Goal: Information Seeking & Learning: Learn about a topic

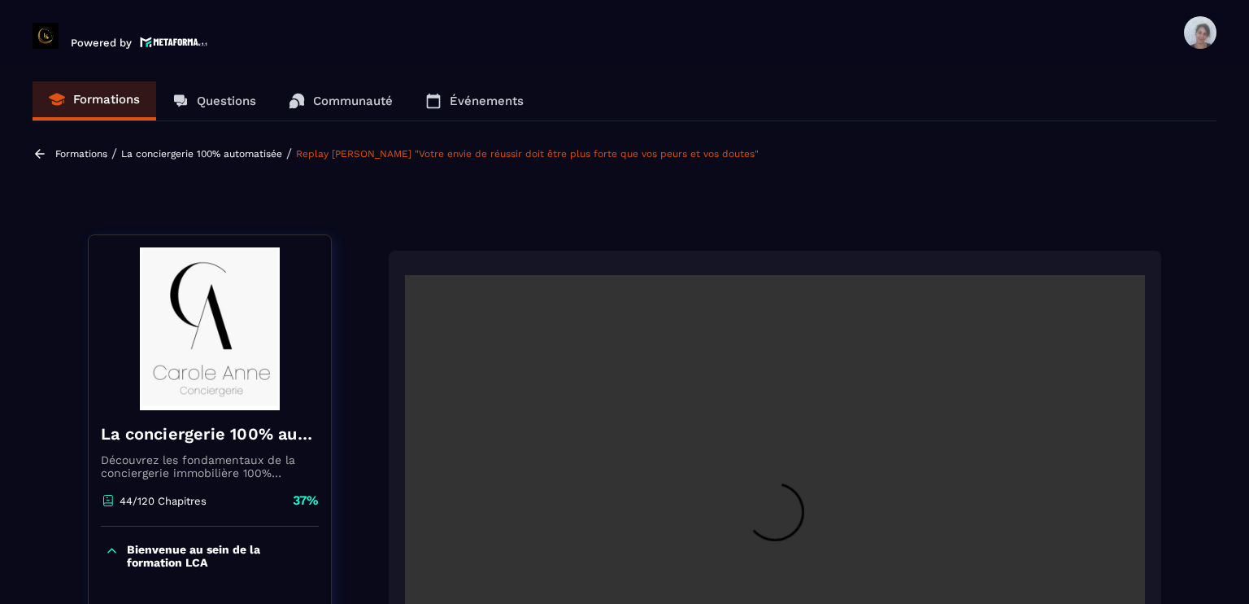
scroll to position [169, 0]
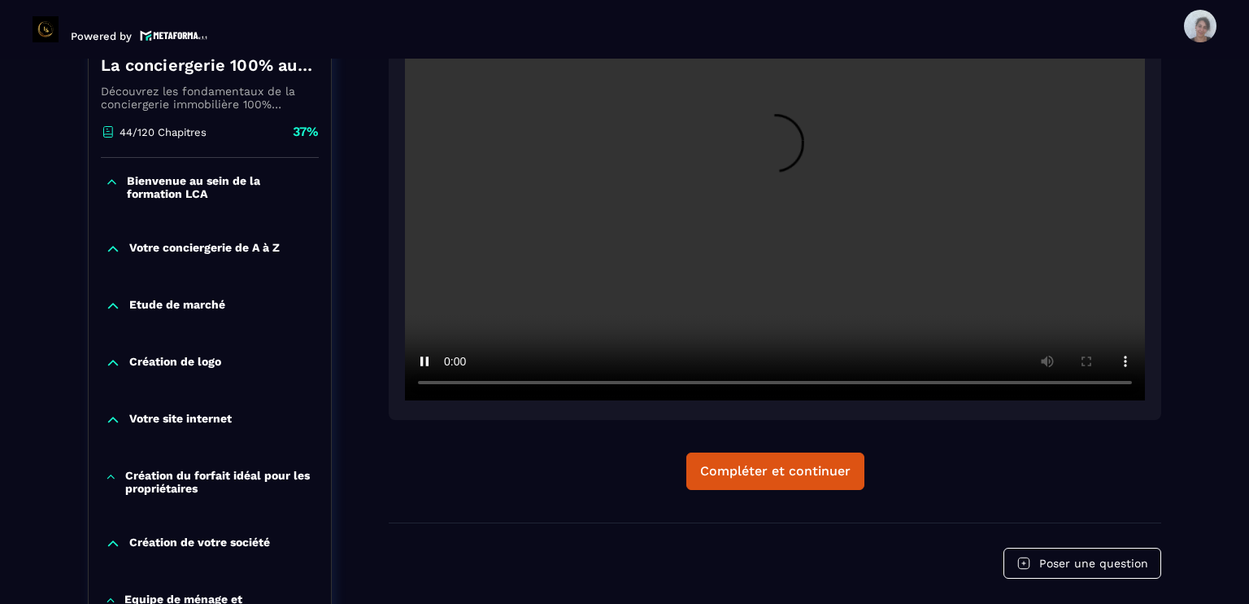
scroll to position [364, 0]
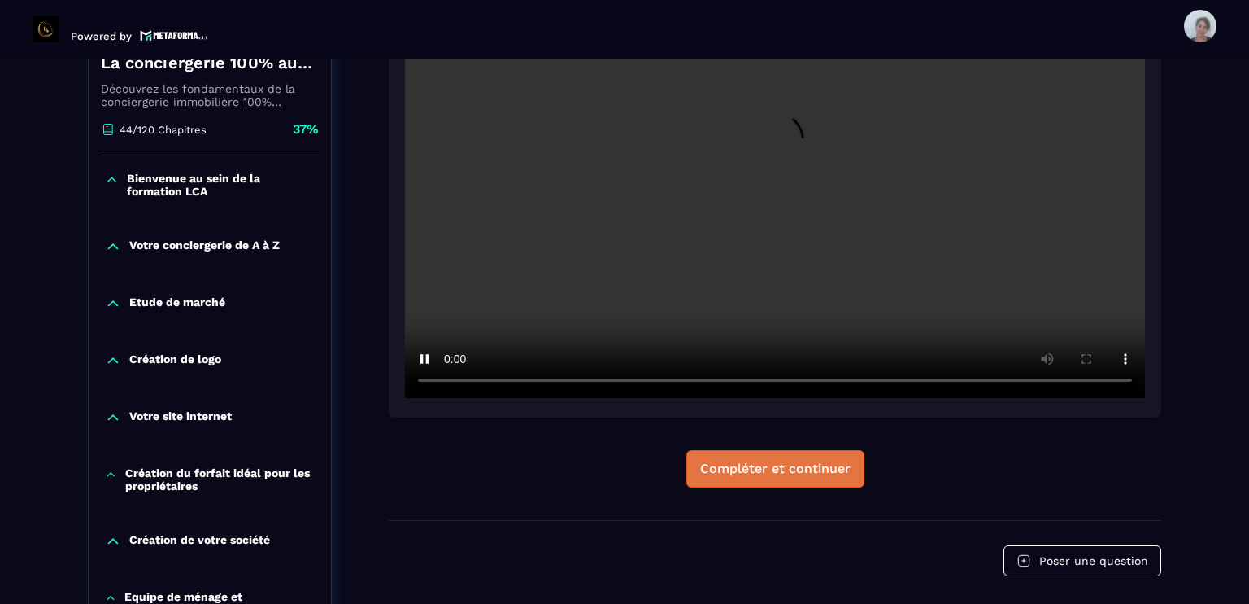
click at [761, 470] on div "Compléter et continuer" at bounding box center [775, 468] width 150 height 16
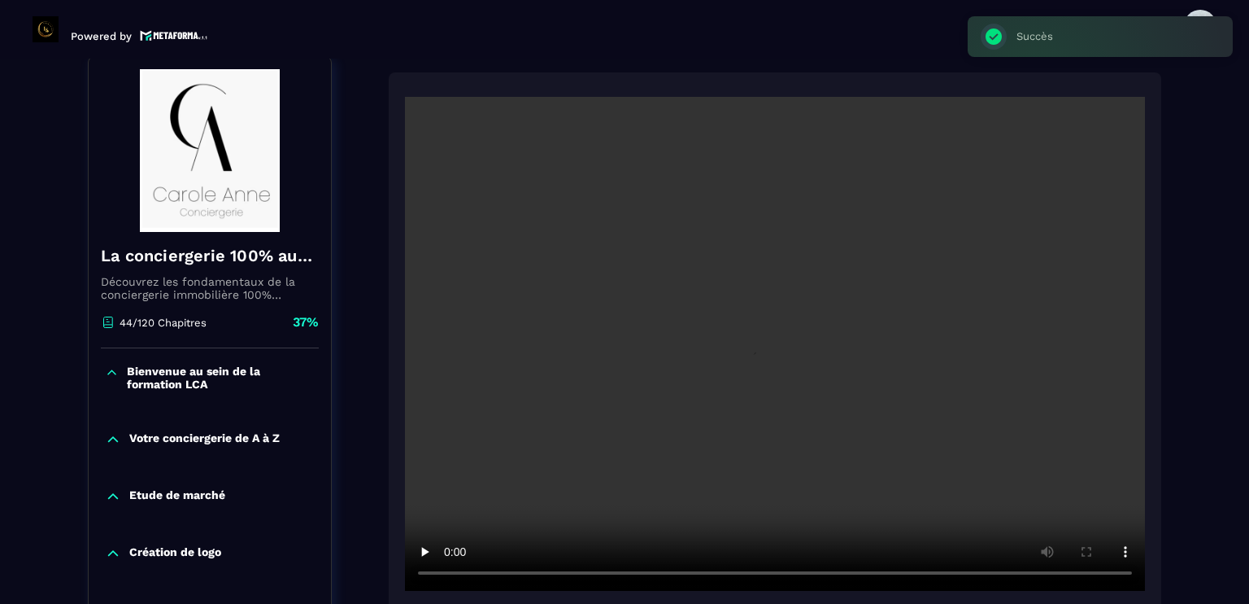
scroll to position [169, 0]
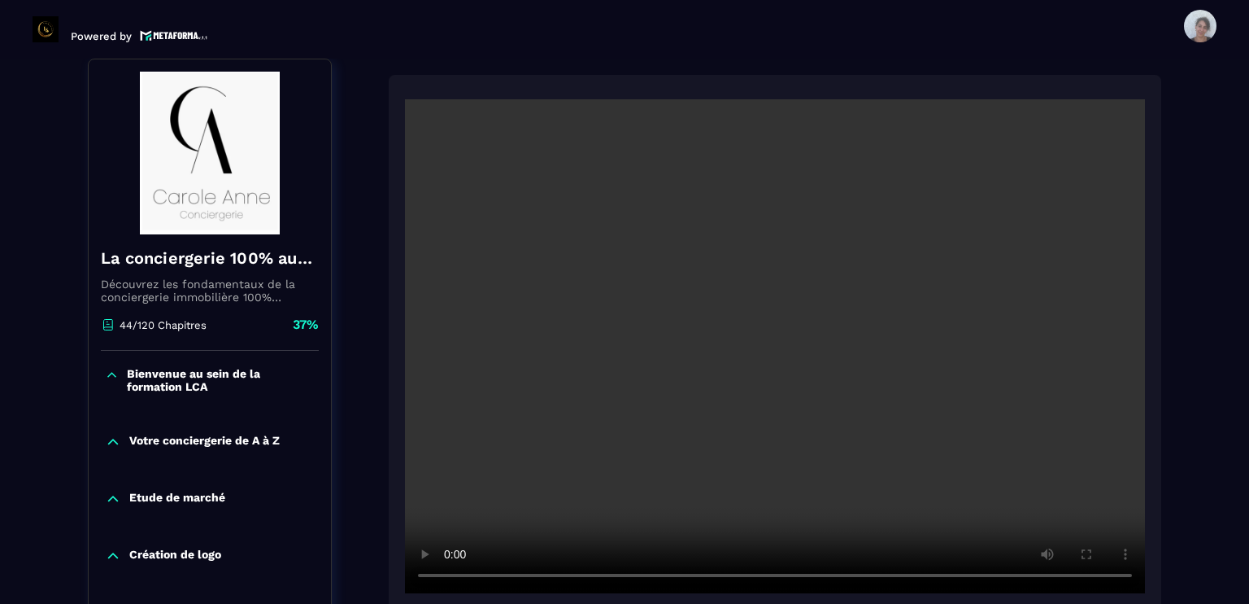
click at [1223, 407] on section "Formations Questions Communauté Événements Formations / La conciergerie 100% au…" at bounding box center [624, 331] width 1249 height 545
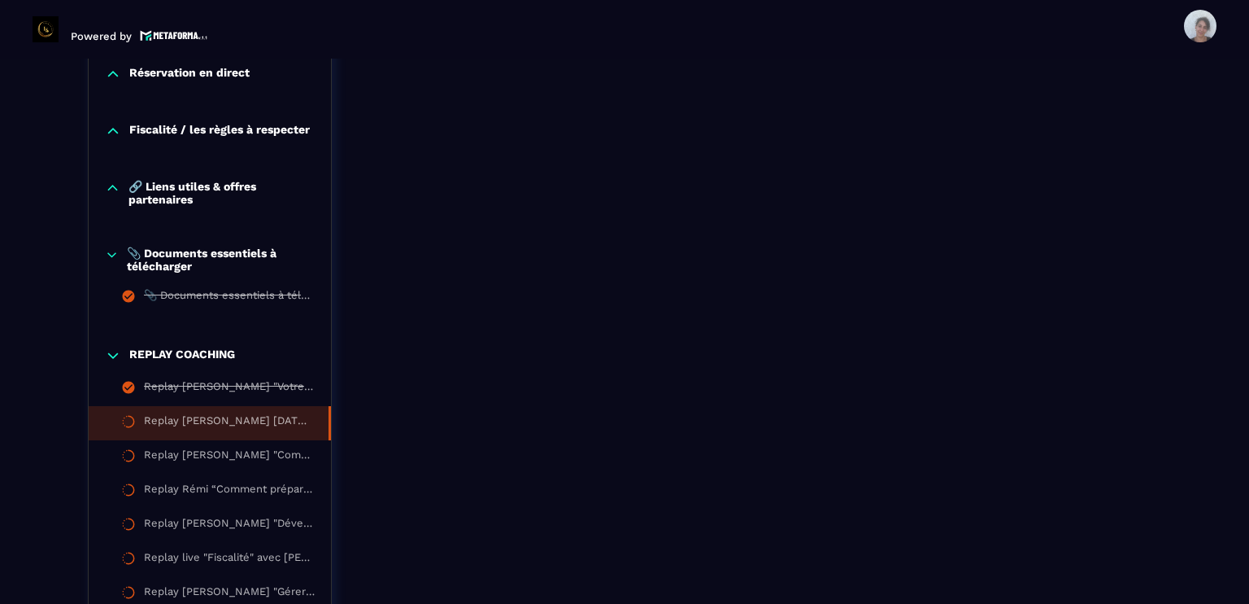
scroll to position [1763, 0]
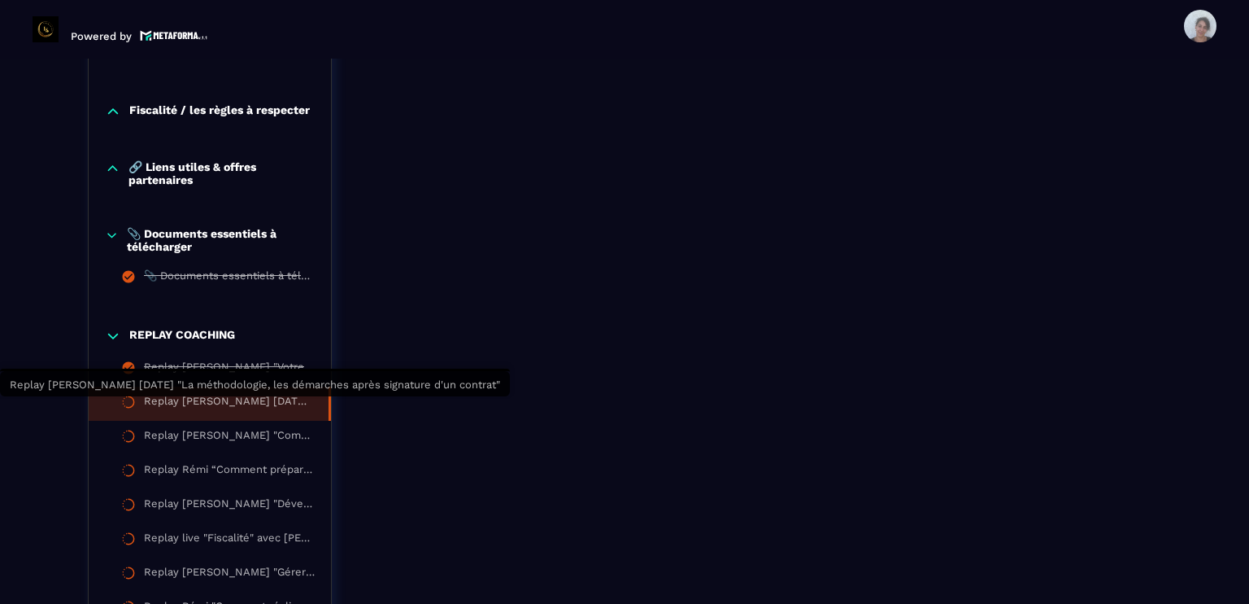
click at [280, 403] on div "Replay [PERSON_NAME] [DATE] "La méthodologie, les démarches après signature d'u…" at bounding box center [228, 403] width 168 height 18
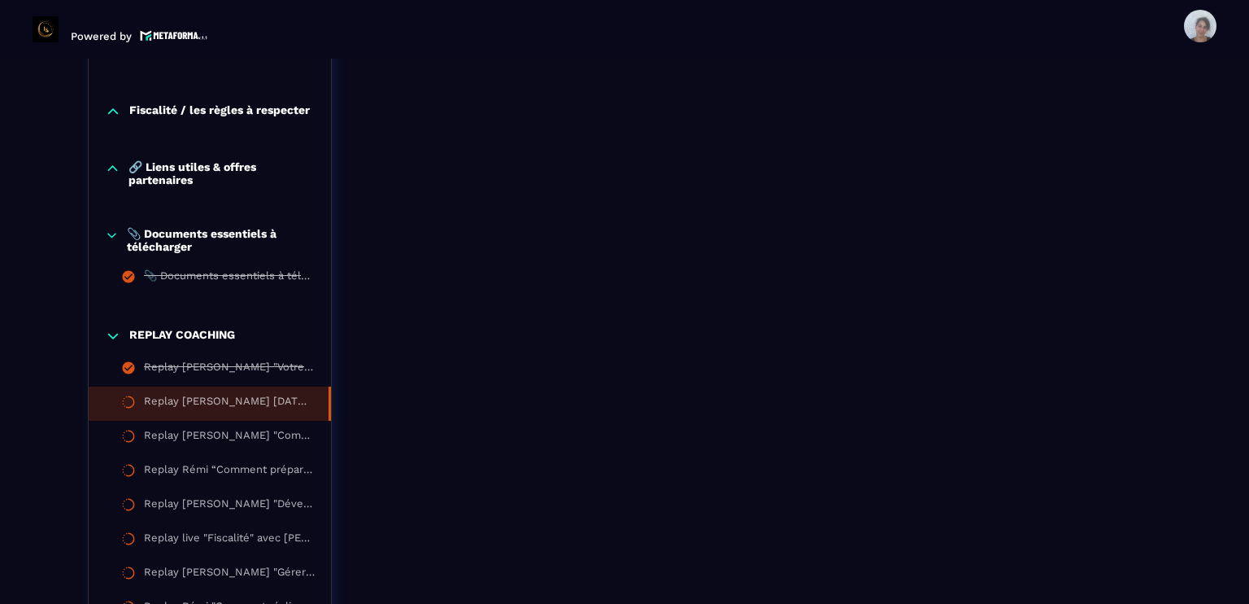
click at [280, 403] on div "Replay [PERSON_NAME] [DATE] "La méthodologie, les démarches après signature d'u…" at bounding box center [228, 403] width 168 height 18
click at [295, 396] on li "Replay [PERSON_NAME] [DATE] "La méthodologie, les démarches après signature d'u…" at bounding box center [210, 403] width 242 height 34
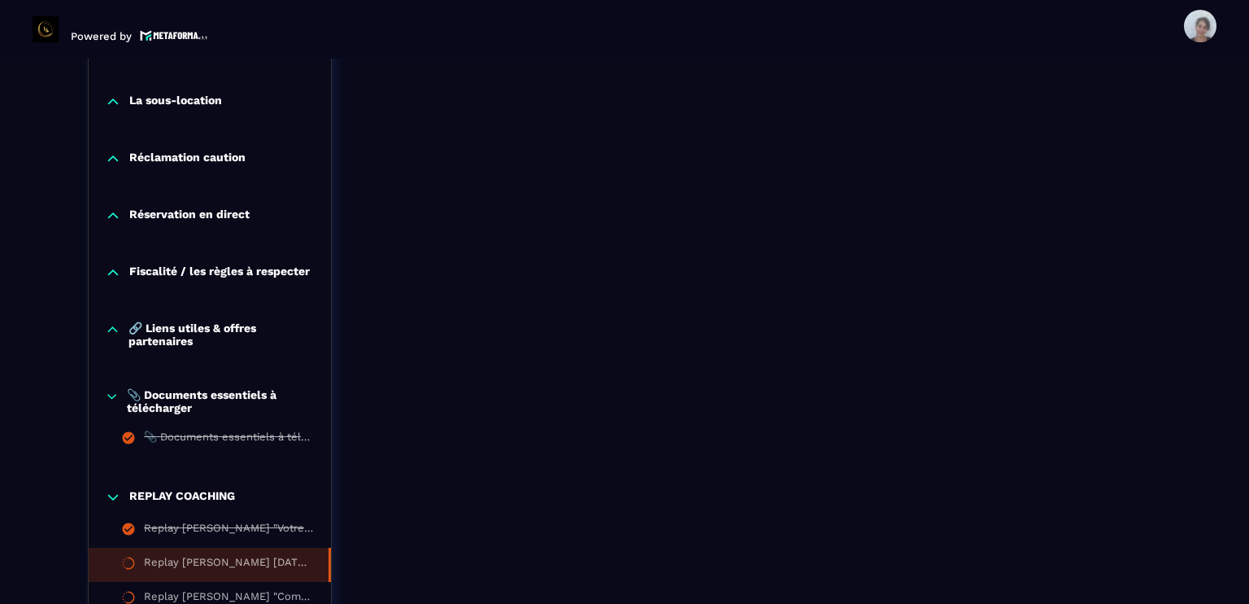
scroll to position [1601, 0]
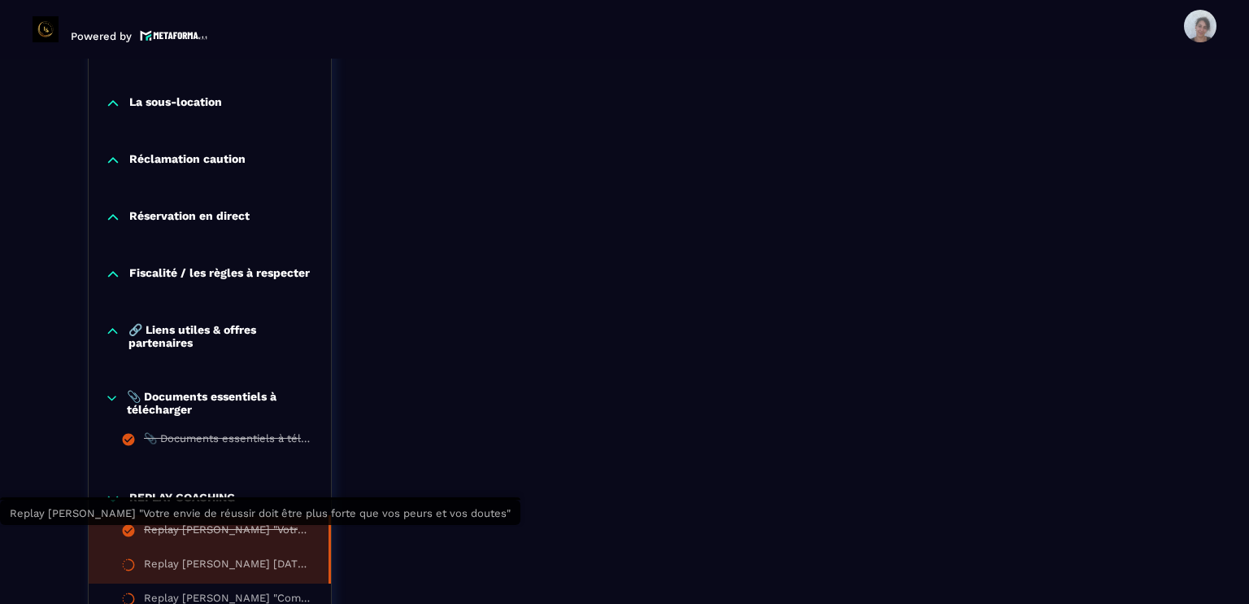
click at [264, 533] on div "Replay [PERSON_NAME] "Votre envie de réussir doit être plus forte que vos peurs…" at bounding box center [228, 532] width 168 height 18
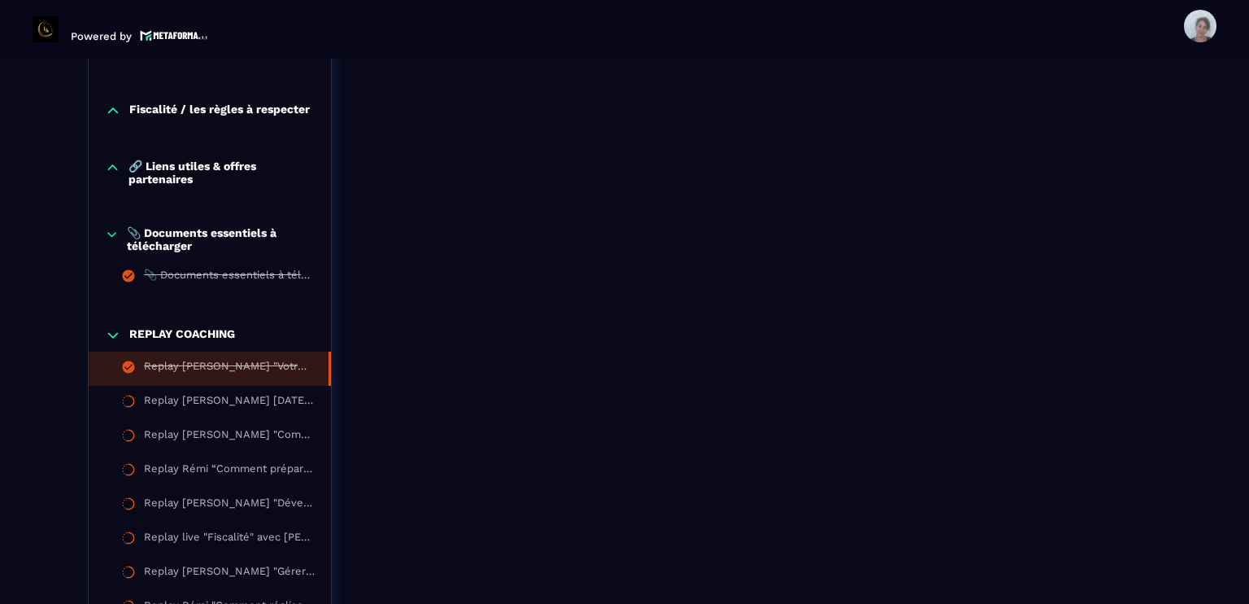
scroll to position [1796, 0]
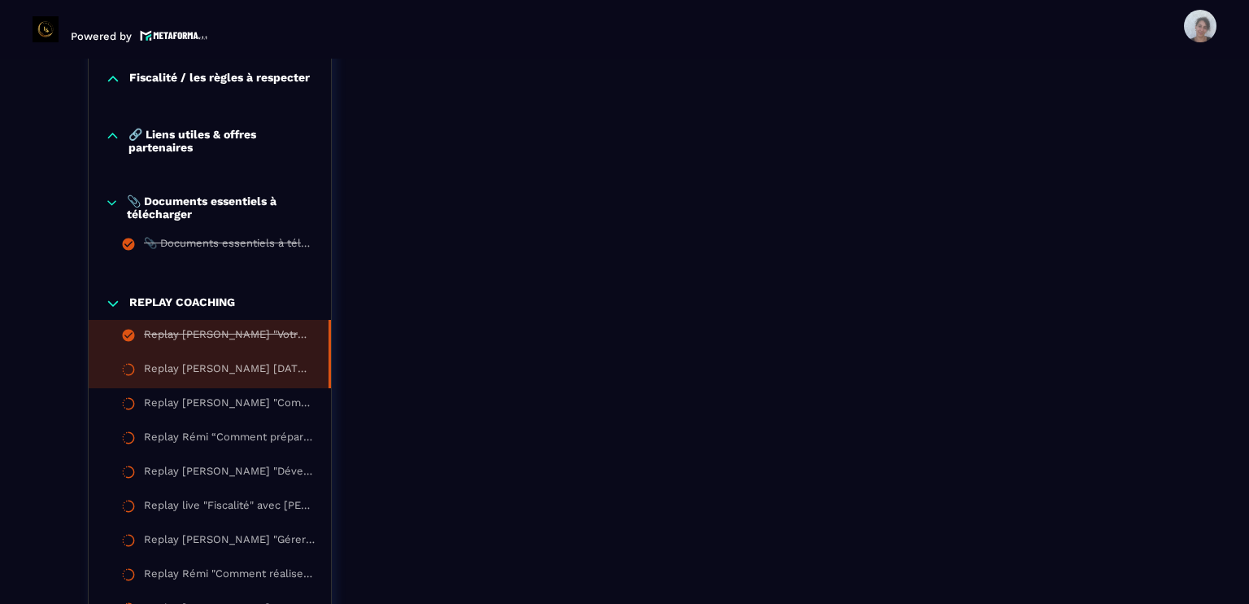
click at [264, 364] on li "Replay [PERSON_NAME] [DATE] "La méthodologie, les démarches après signature d'u…" at bounding box center [210, 371] width 242 height 34
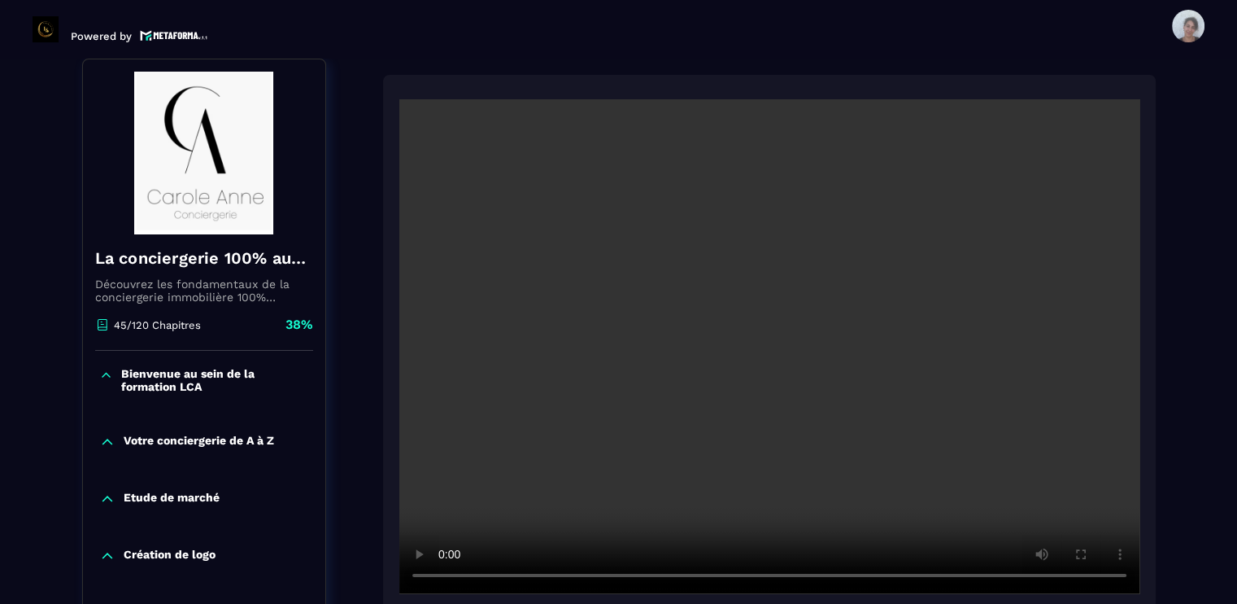
click at [1236, 518] on section "Formations Questions Communauté Événements Formations / La conciergerie 100% au…" at bounding box center [618, 331] width 1237 height 545
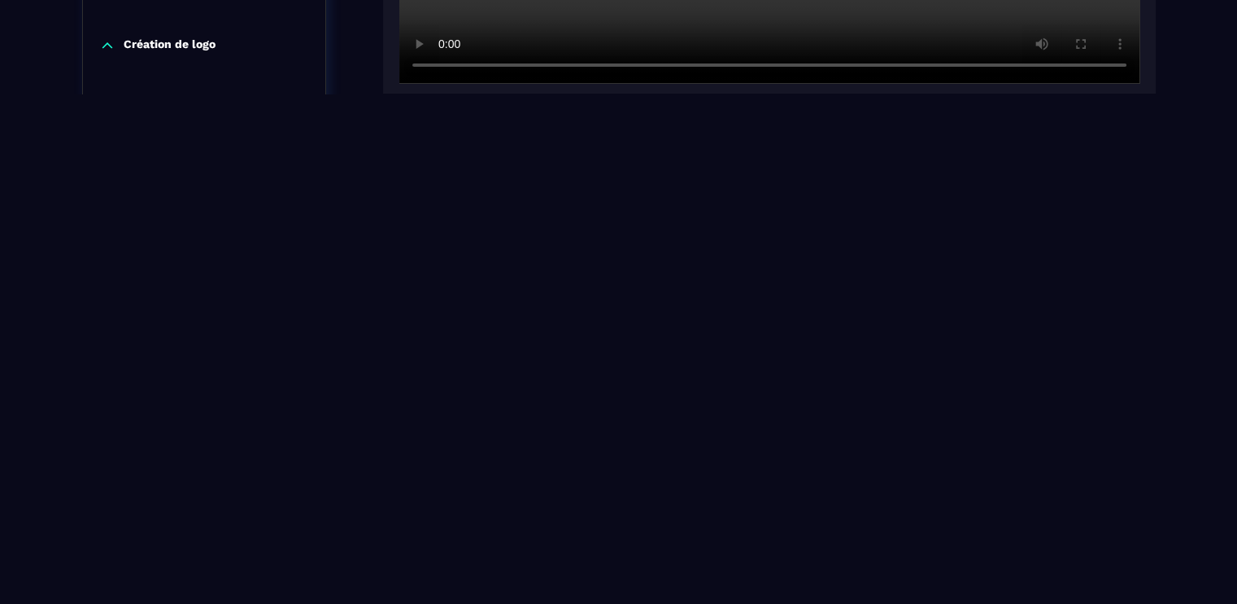
scroll to position [521, 0]
